Goal: Find specific page/section: Find specific page/section

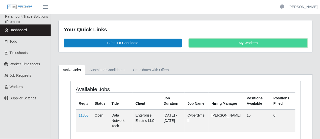
click at [246, 42] on link "My Workers" at bounding box center [248, 43] width 118 height 9
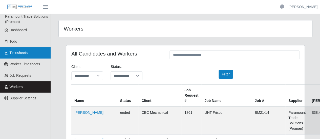
click at [26, 54] on span "Timesheets" at bounding box center [19, 53] width 18 height 4
